Goal: Learn about a topic

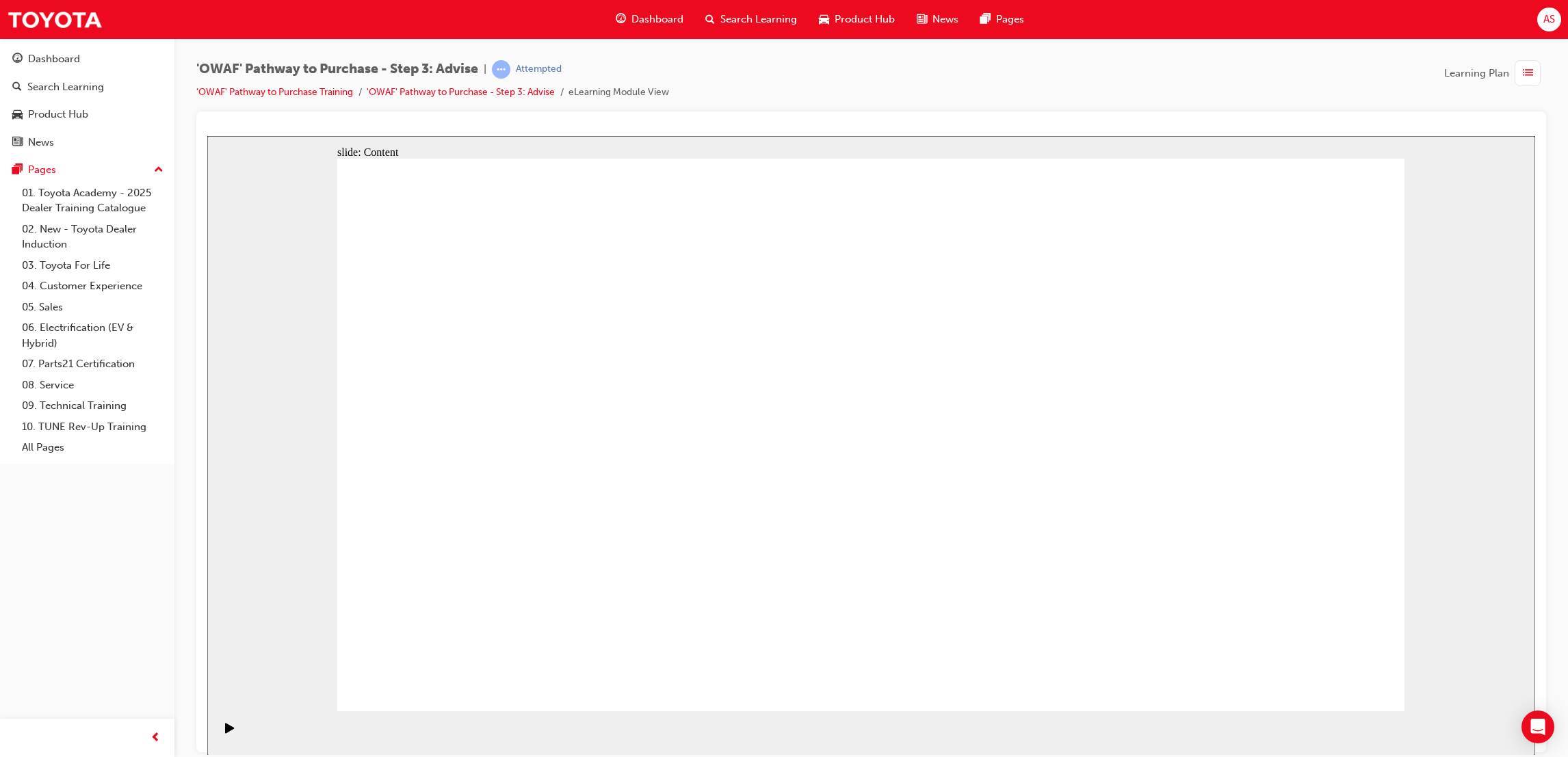
drag, startPoint x: 985, startPoint y: 499, endPoint x: 994, endPoint y: 478, distance: 22.8
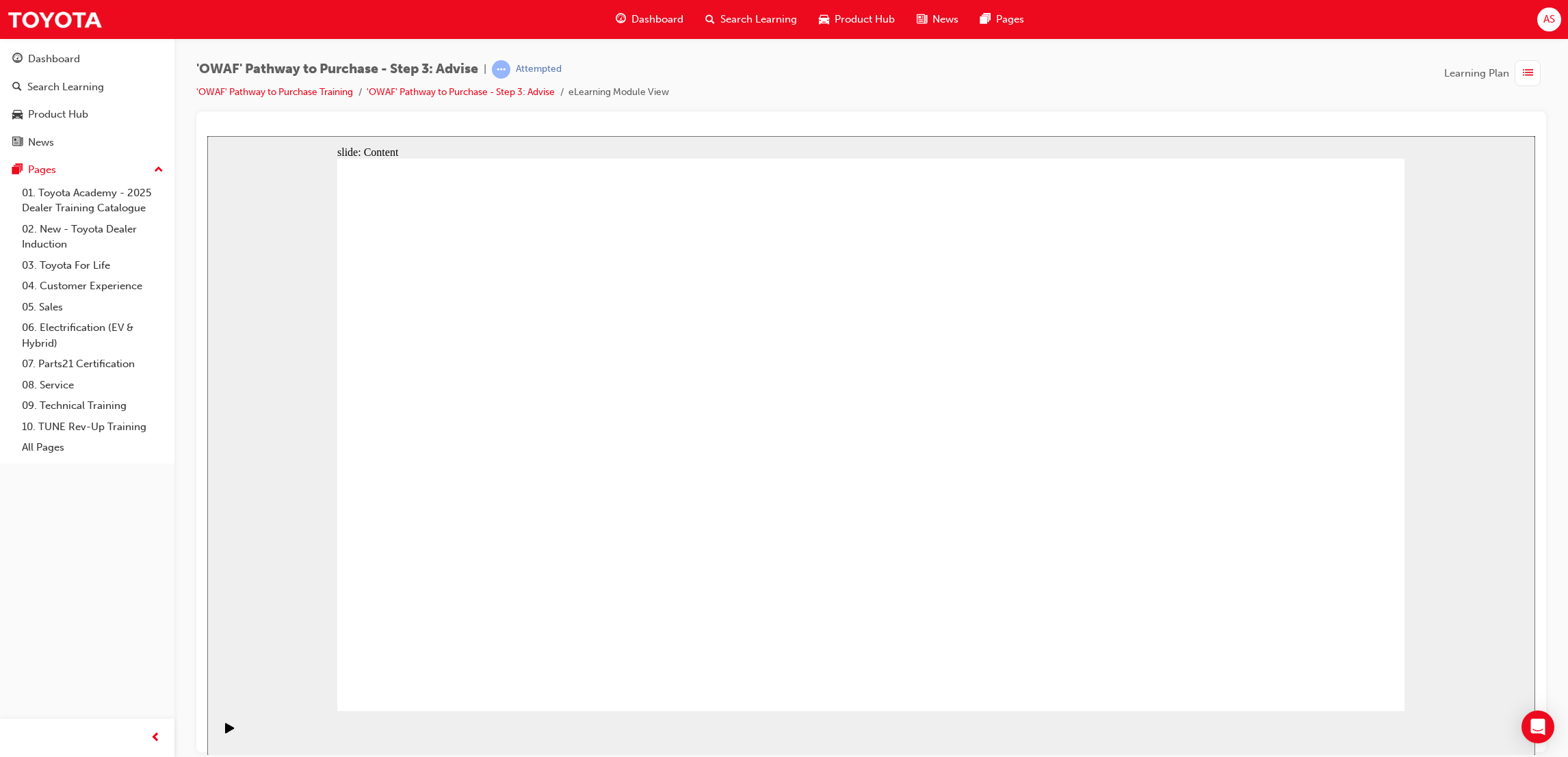
drag, startPoint x: 752, startPoint y: 450, endPoint x: 760, endPoint y: 503, distance: 53.6
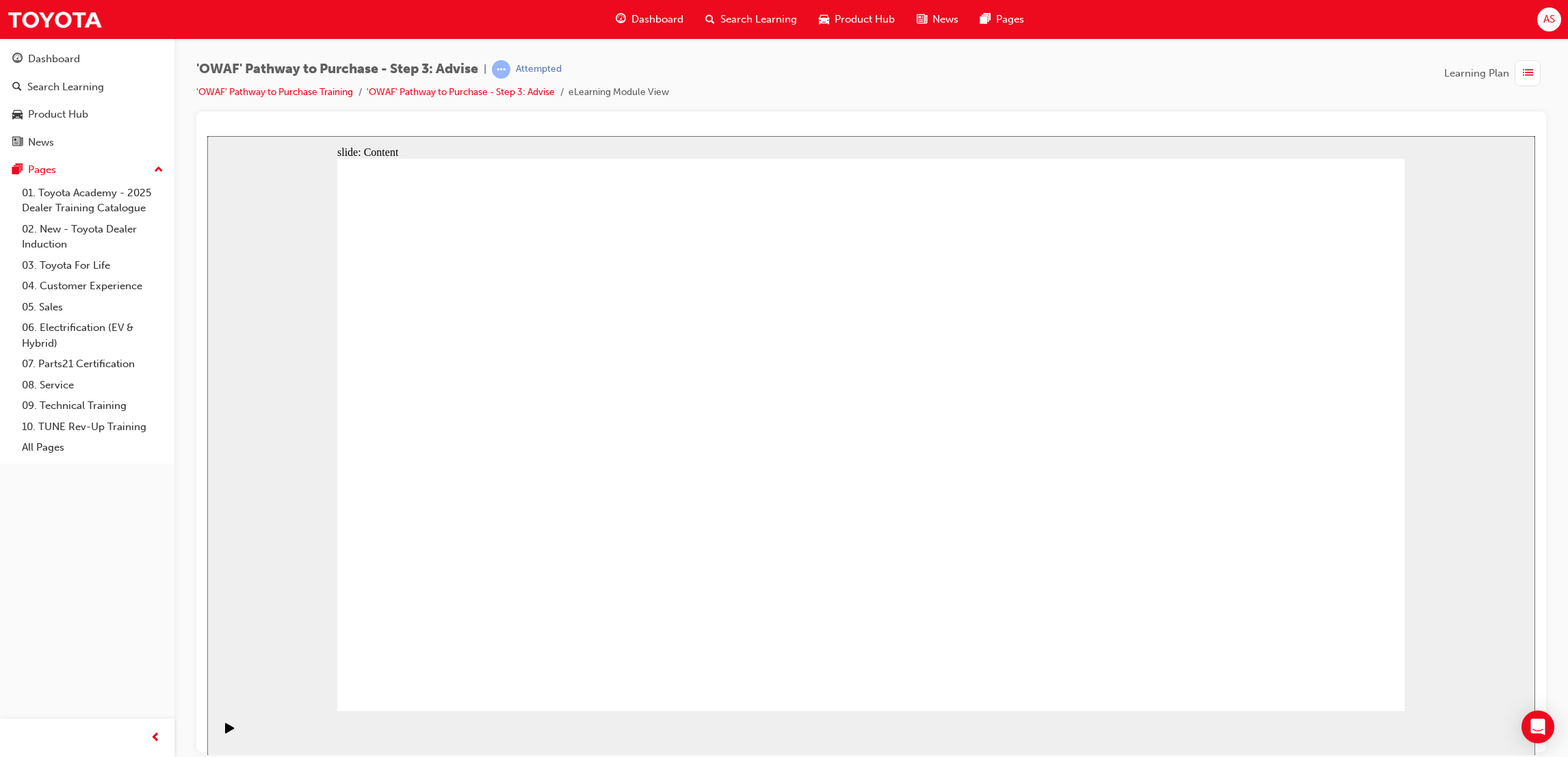
drag, startPoint x: 804, startPoint y: 597, endPoint x: 834, endPoint y: 593, distance: 30.3
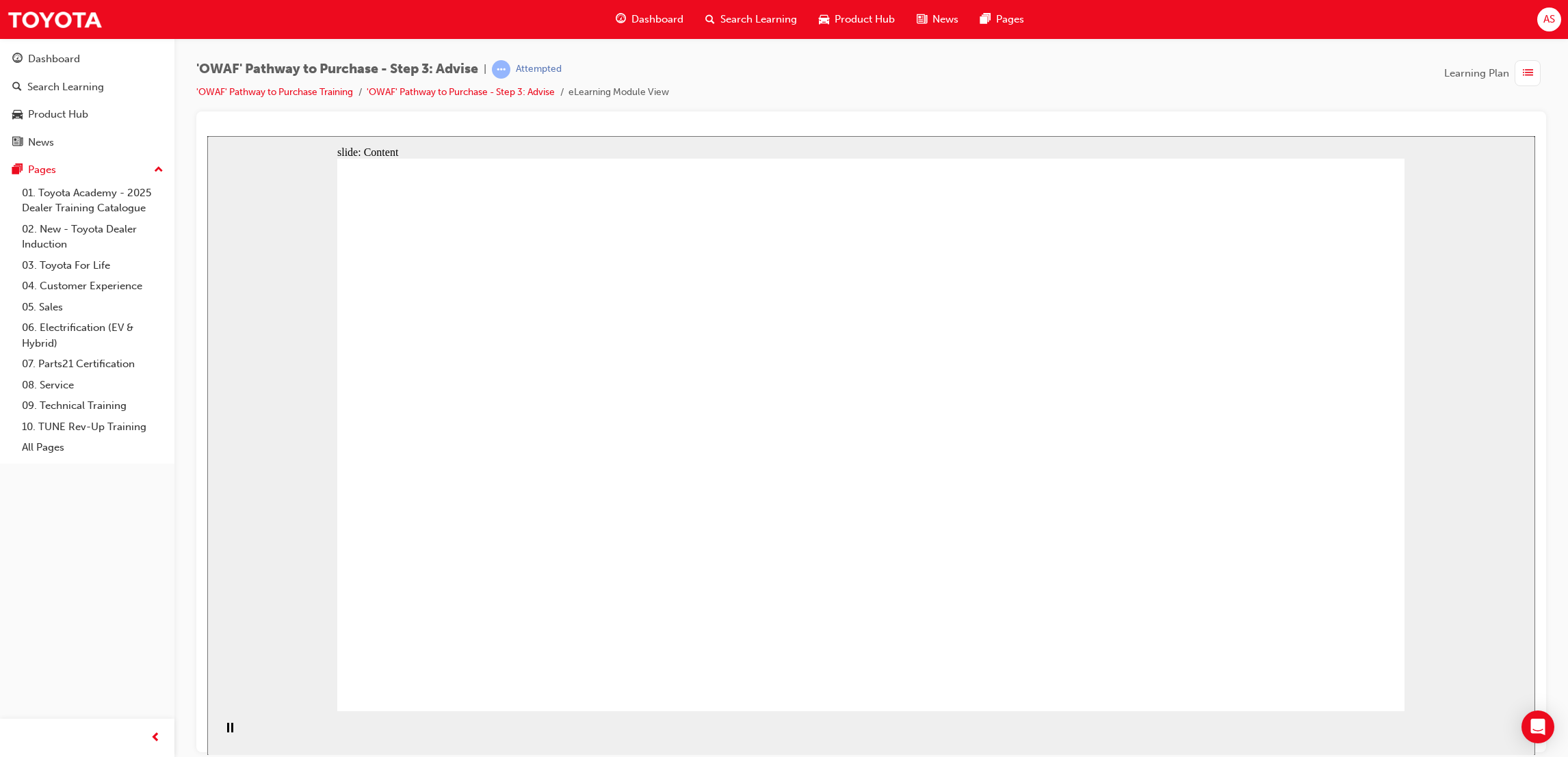
drag, startPoint x: 1075, startPoint y: 545, endPoint x: 632, endPoint y: 428, distance: 458.2
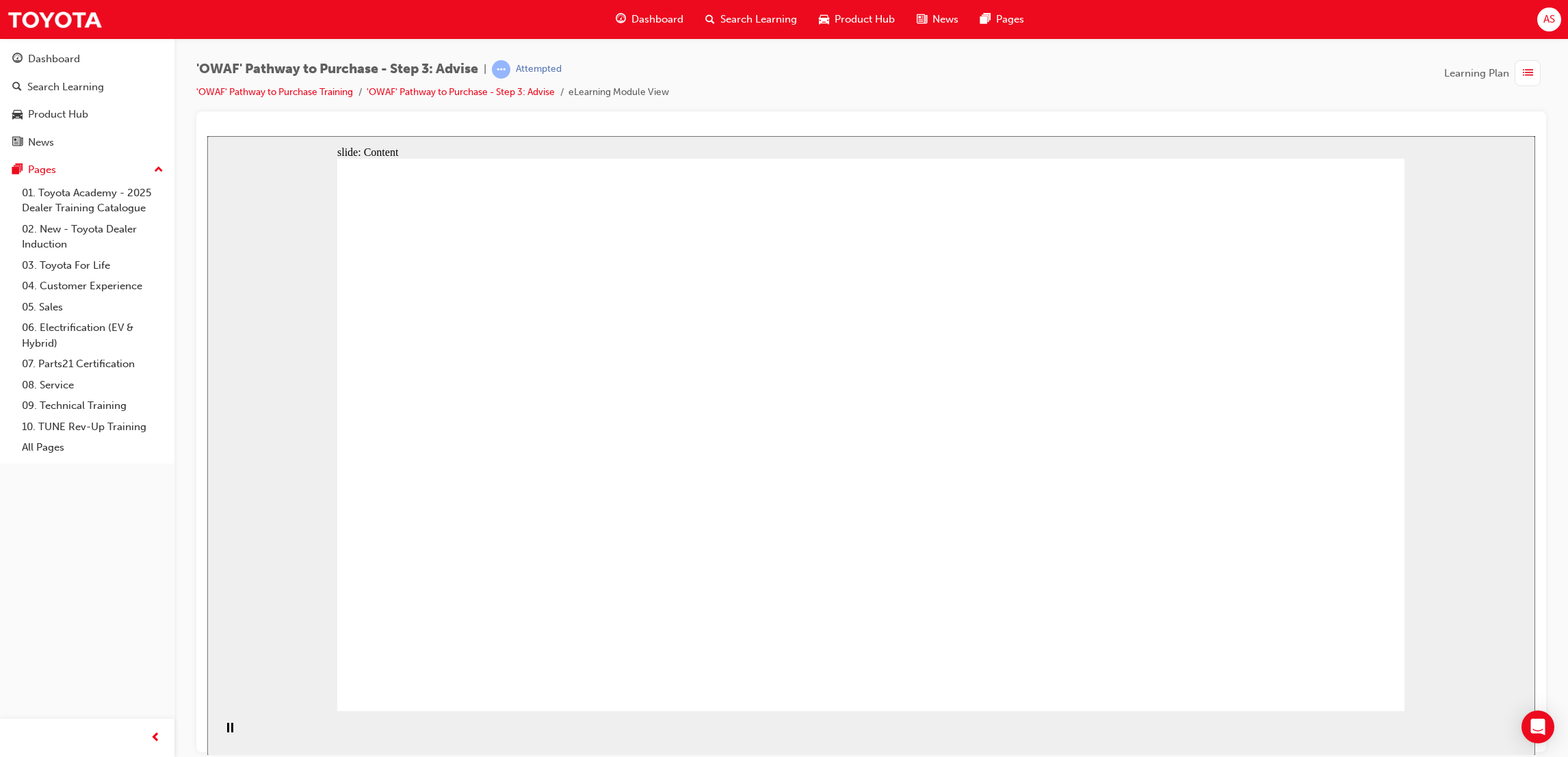
drag, startPoint x: 516, startPoint y: 415, endPoint x: 511, endPoint y: 307, distance: 108.1
drag, startPoint x: 511, startPoint y: 307, endPoint x: 470, endPoint y: 417, distance: 117.4
drag, startPoint x: 480, startPoint y: 429, endPoint x: 481, endPoint y: 440, distance: 11.0
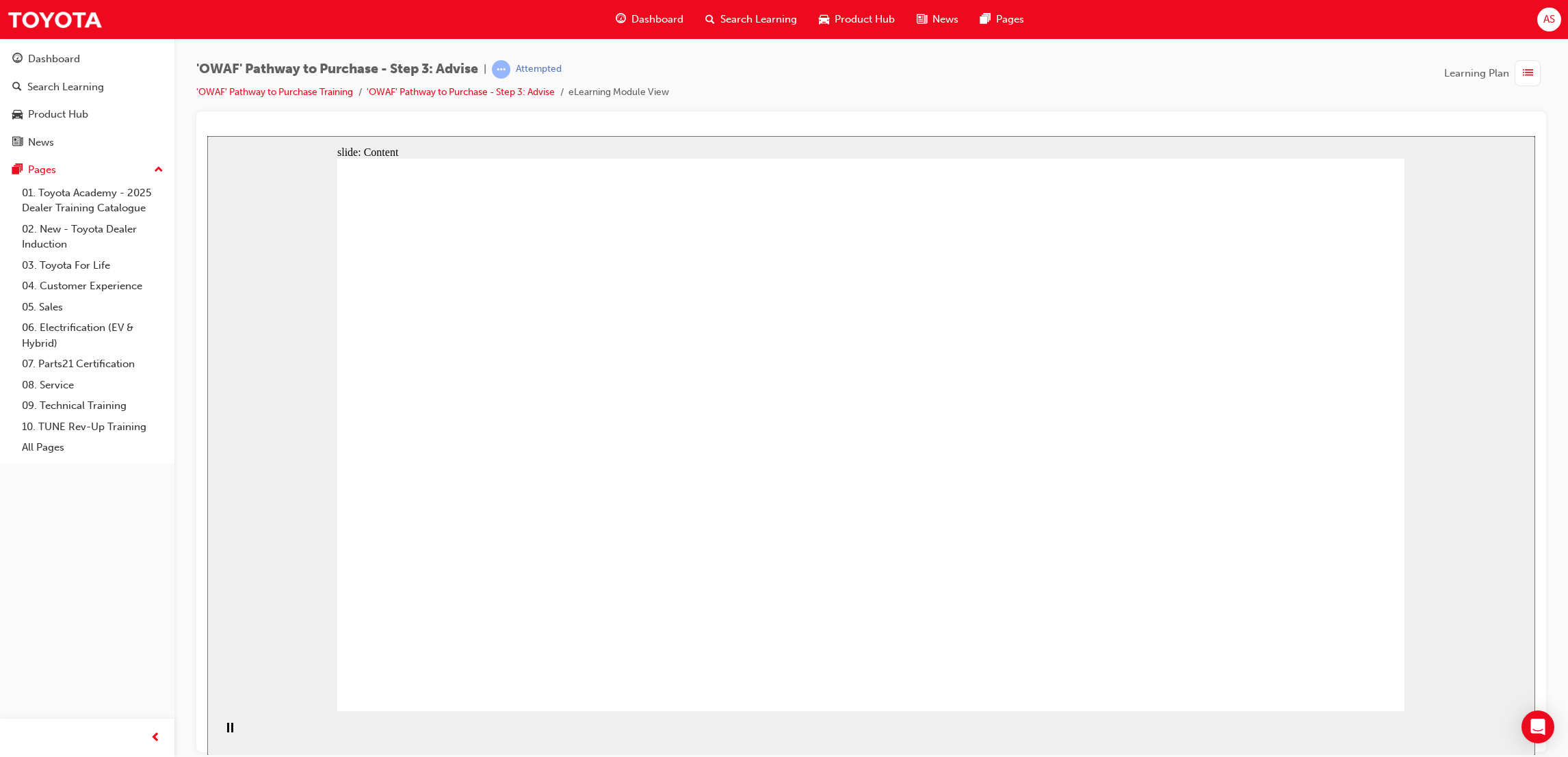
drag, startPoint x: 493, startPoint y: 470, endPoint x: 496, endPoint y: 479, distance: 9.5
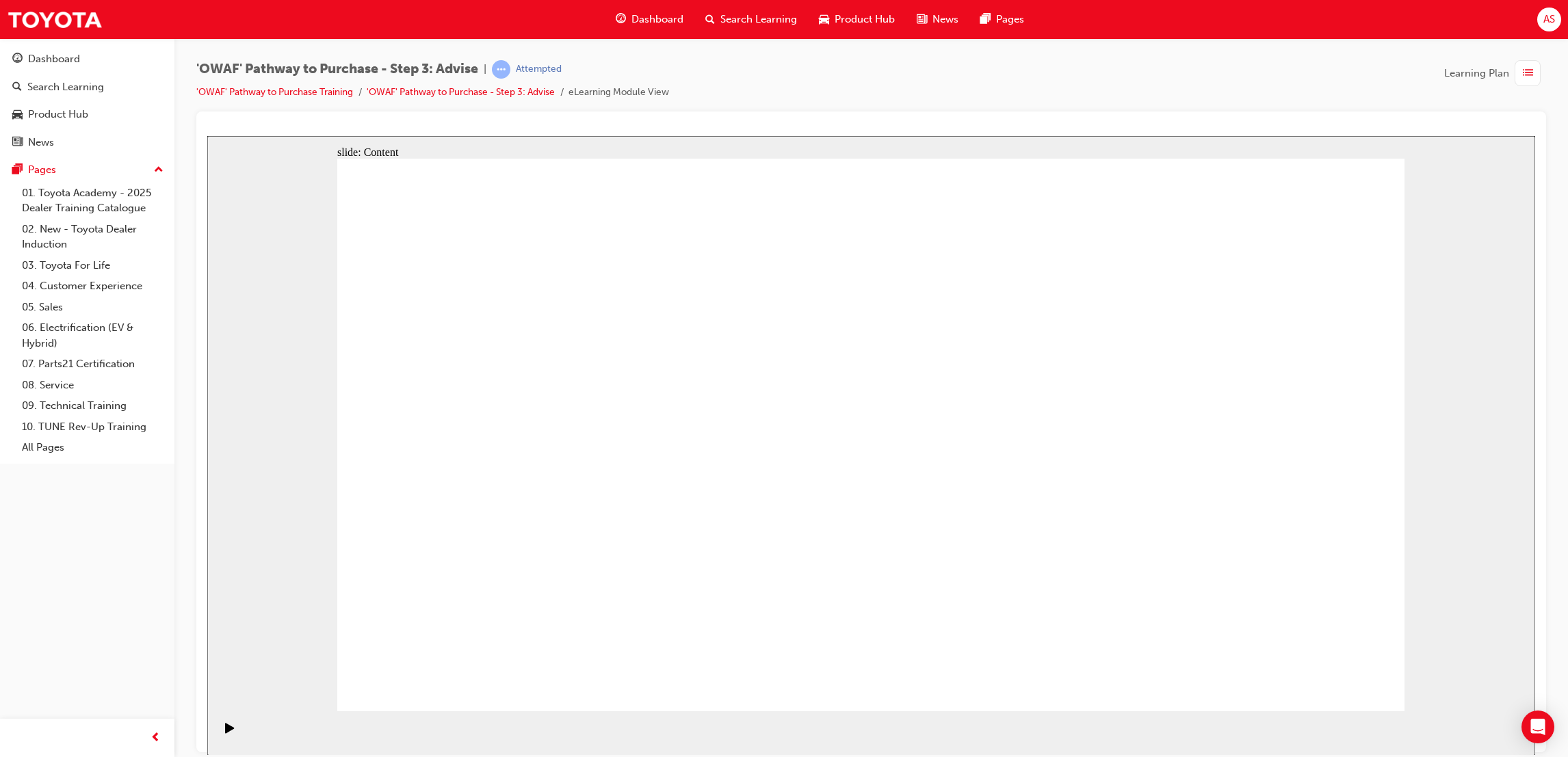
drag, startPoint x: 412, startPoint y: 316, endPoint x: 564, endPoint y: 371, distance: 161.6
drag, startPoint x: 548, startPoint y: 446, endPoint x: 540, endPoint y: 444, distance: 8.2
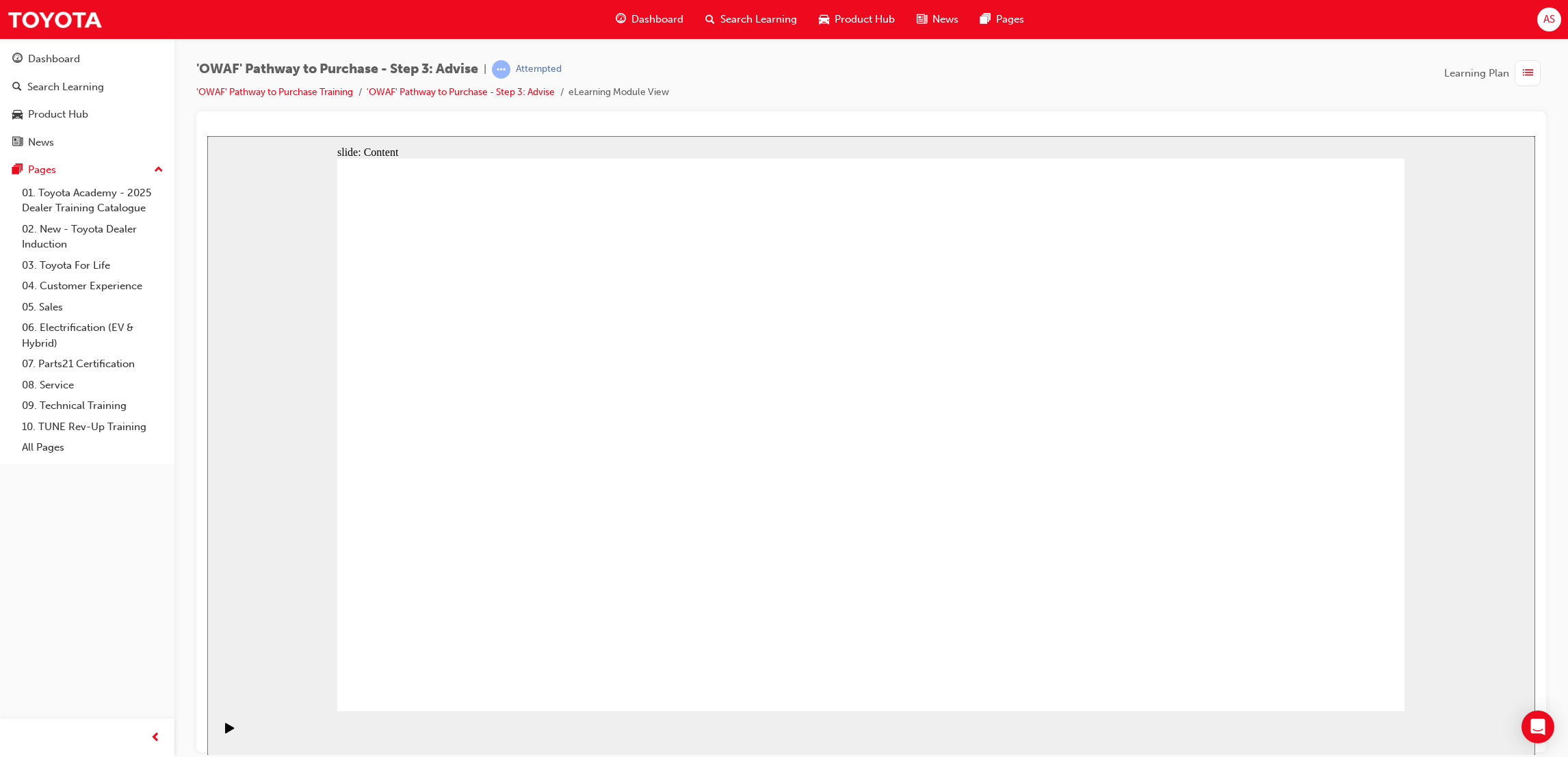
drag, startPoint x: 442, startPoint y: 608, endPoint x: 477, endPoint y: 576, distance: 47.4
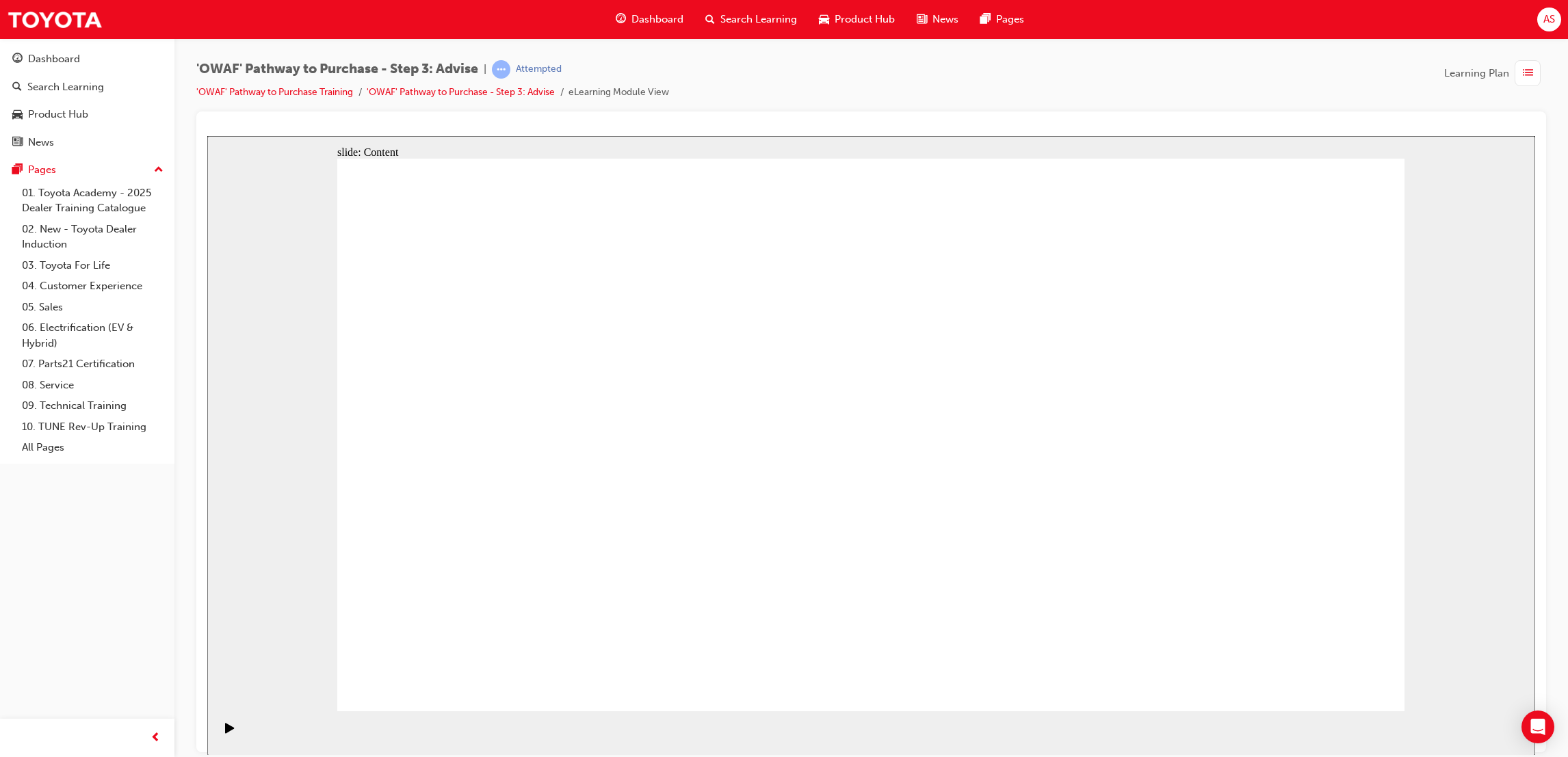
drag, startPoint x: 1278, startPoint y: 270, endPoint x: 1278, endPoint y: 277, distance: 7.0
